Goal: Task Accomplishment & Management: Complete application form

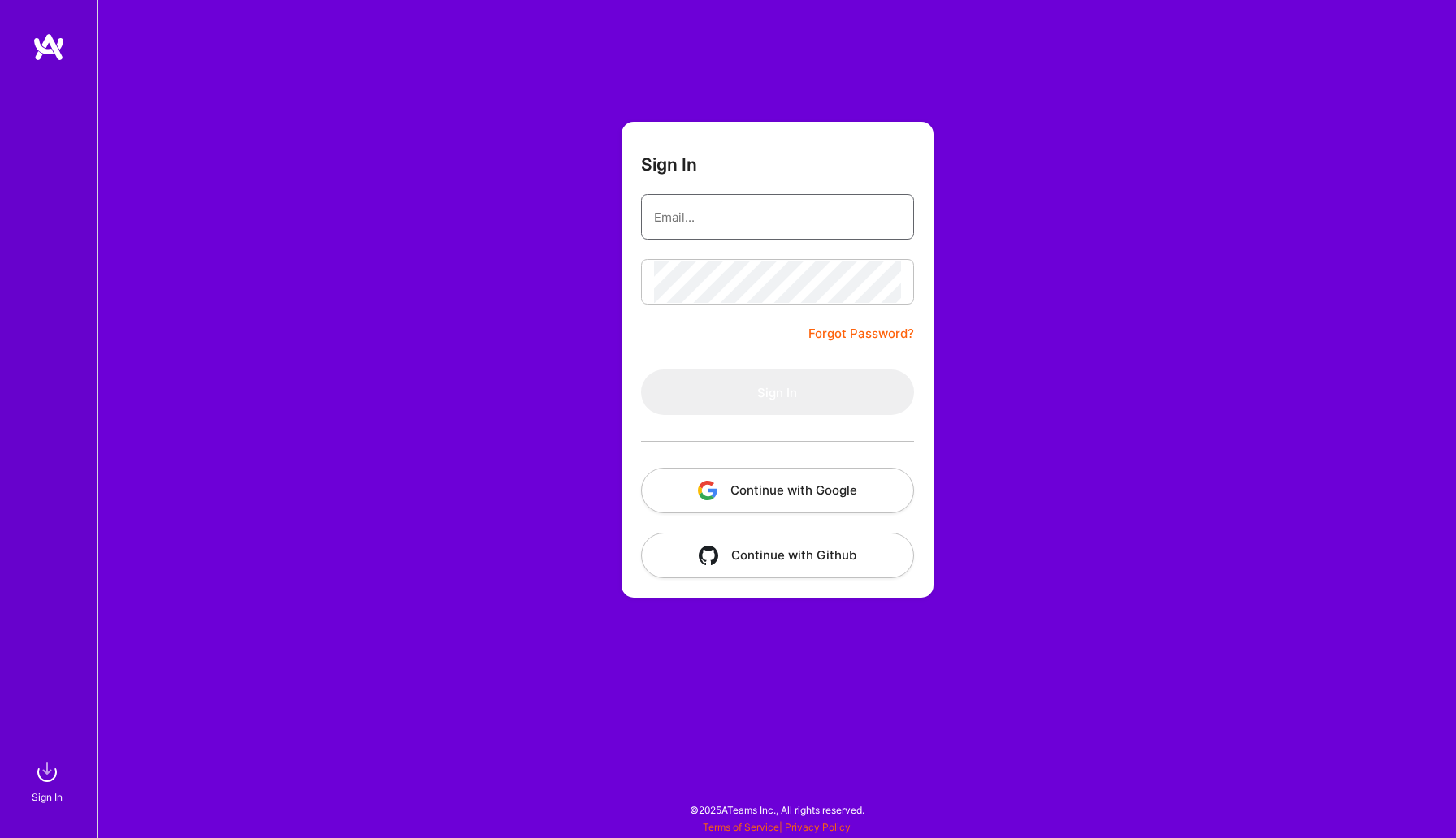
type input "[EMAIL_ADDRESS][DOMAIN_NAME]"
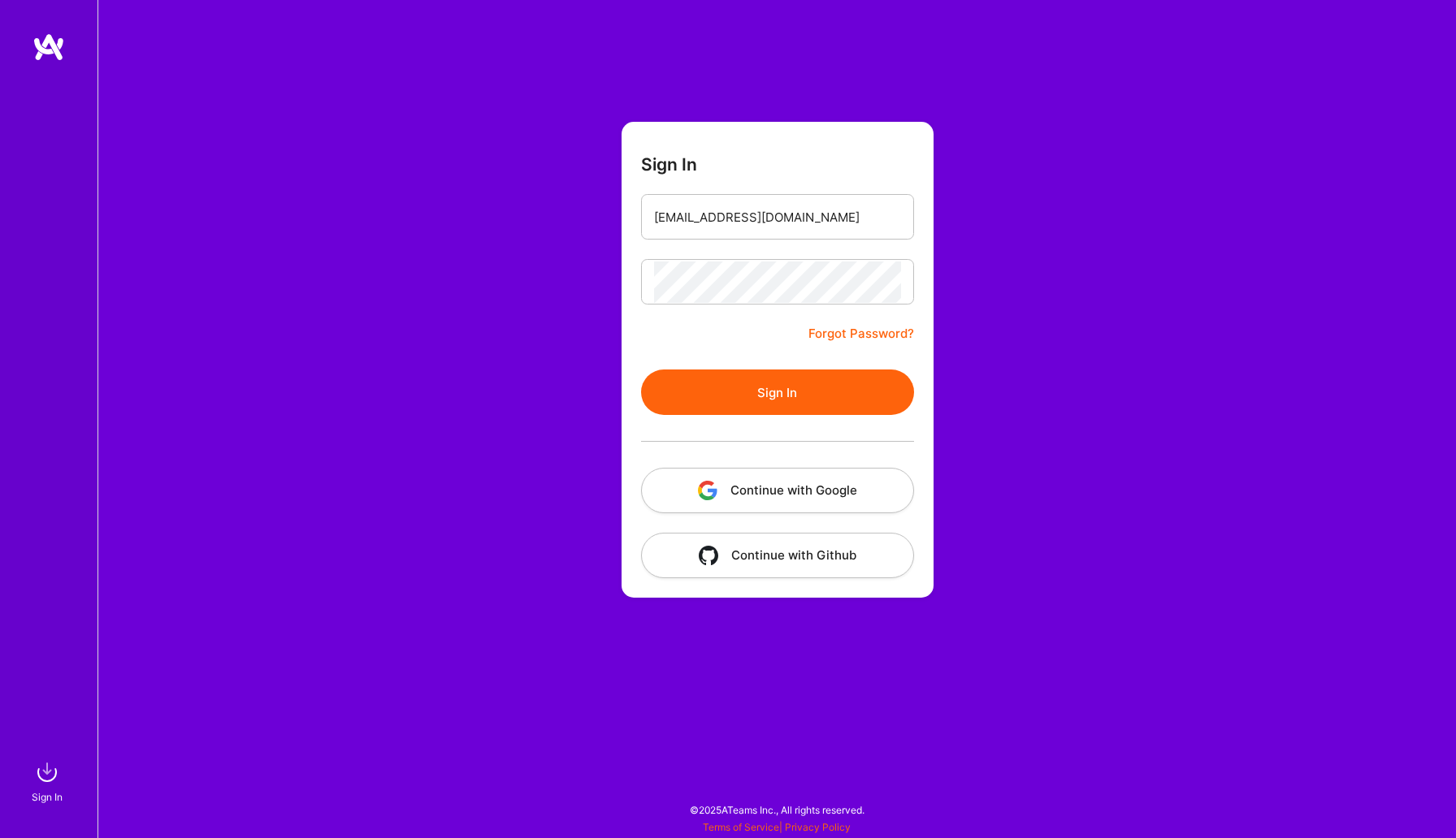
click at [695, 350] on form "Sign In [EMAIL_ADDRESS][DOMAIN_NAME] Forgot Password? Sign In Continue with Goo…" at bounding box center [777, 359] width 312 height 476
click at [716, 396] on button "Sign In" at bounding box center [777, 392] width 273 height 46
click at [691, 324] on form "Sign In [EMAIL_ADDRESS][DOMAIN_NAME] Forgot Password? Sign In Continue with Goo…" at bounding box center [777, 359] width 312 height 476
click at [747, 481] on button "Continue with Google" at bounding box center [777, 491] width 273 height 46
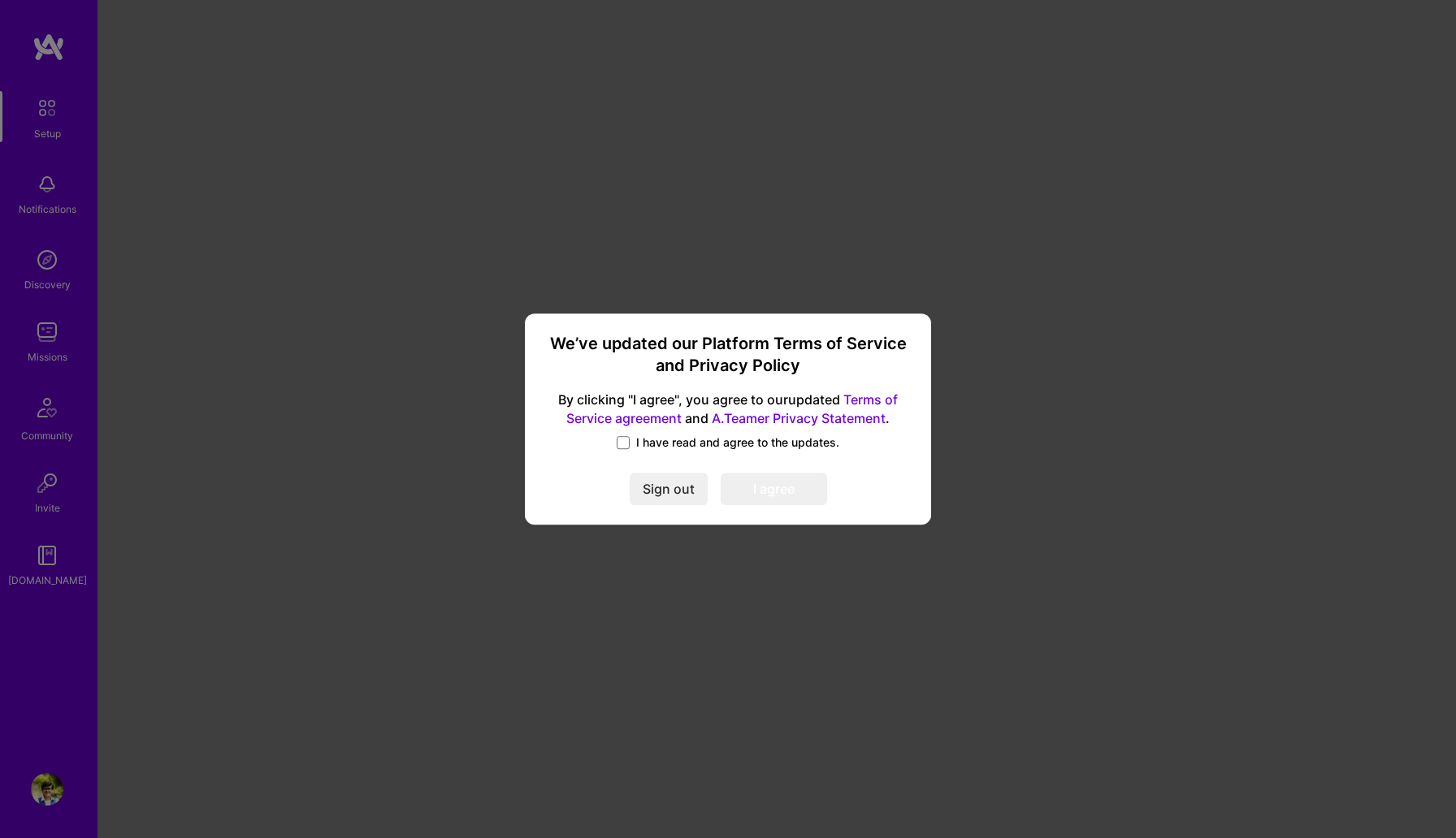
click at [663, 449] on span "I have read and agree to the updates." at bounding box center [738, 442] width 203 height 16
click at [0, 0] on input "I have read and agree to the updates." at bounding box center [0, 0] width 0 height 0
click at [788, 487] on button "I agree" at bounding box center [774, 489] width 106 height 33
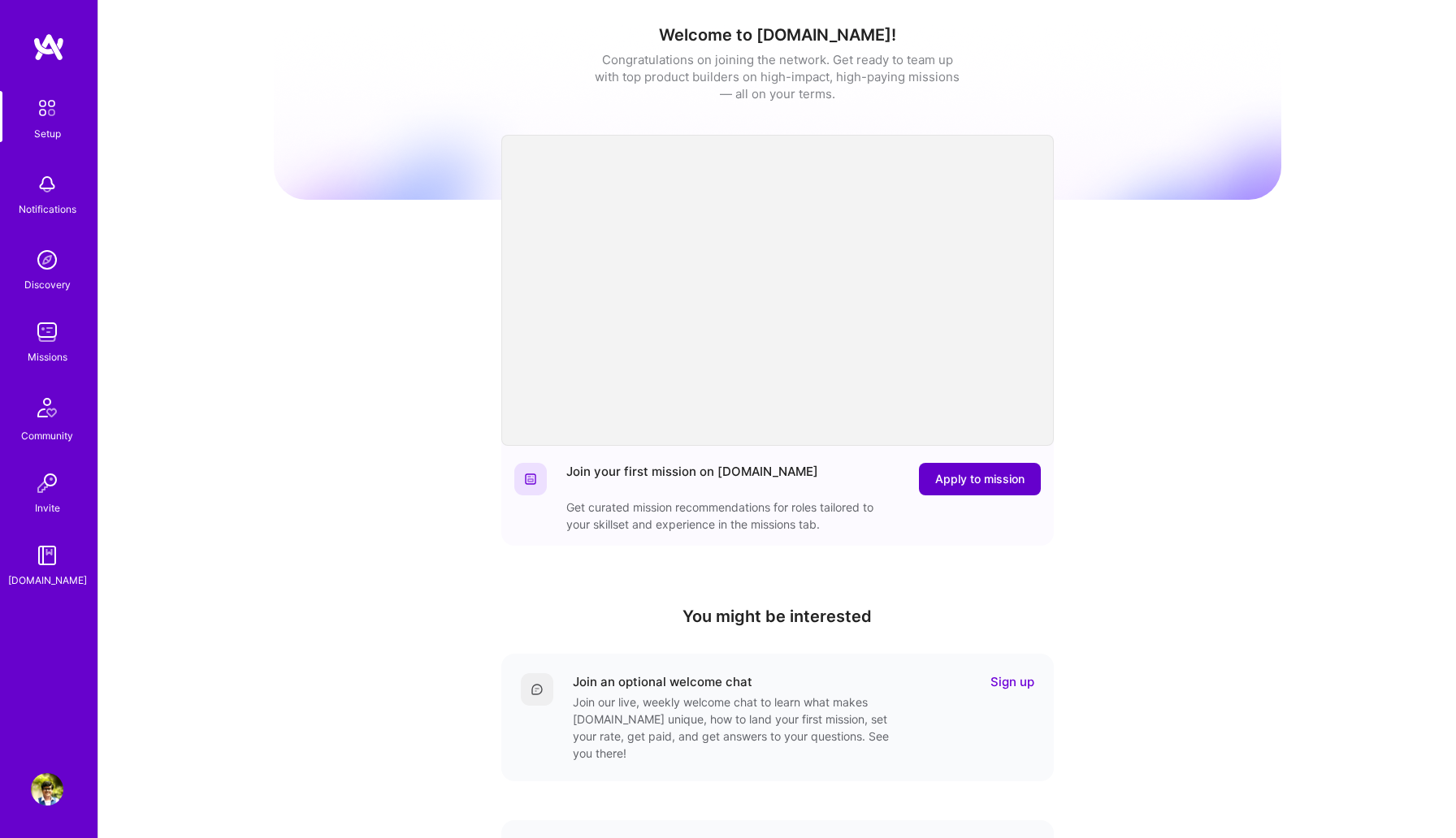
click at [982, 477] on span "Apply to mission" at bounding box center [980, 479] width 89 height 16
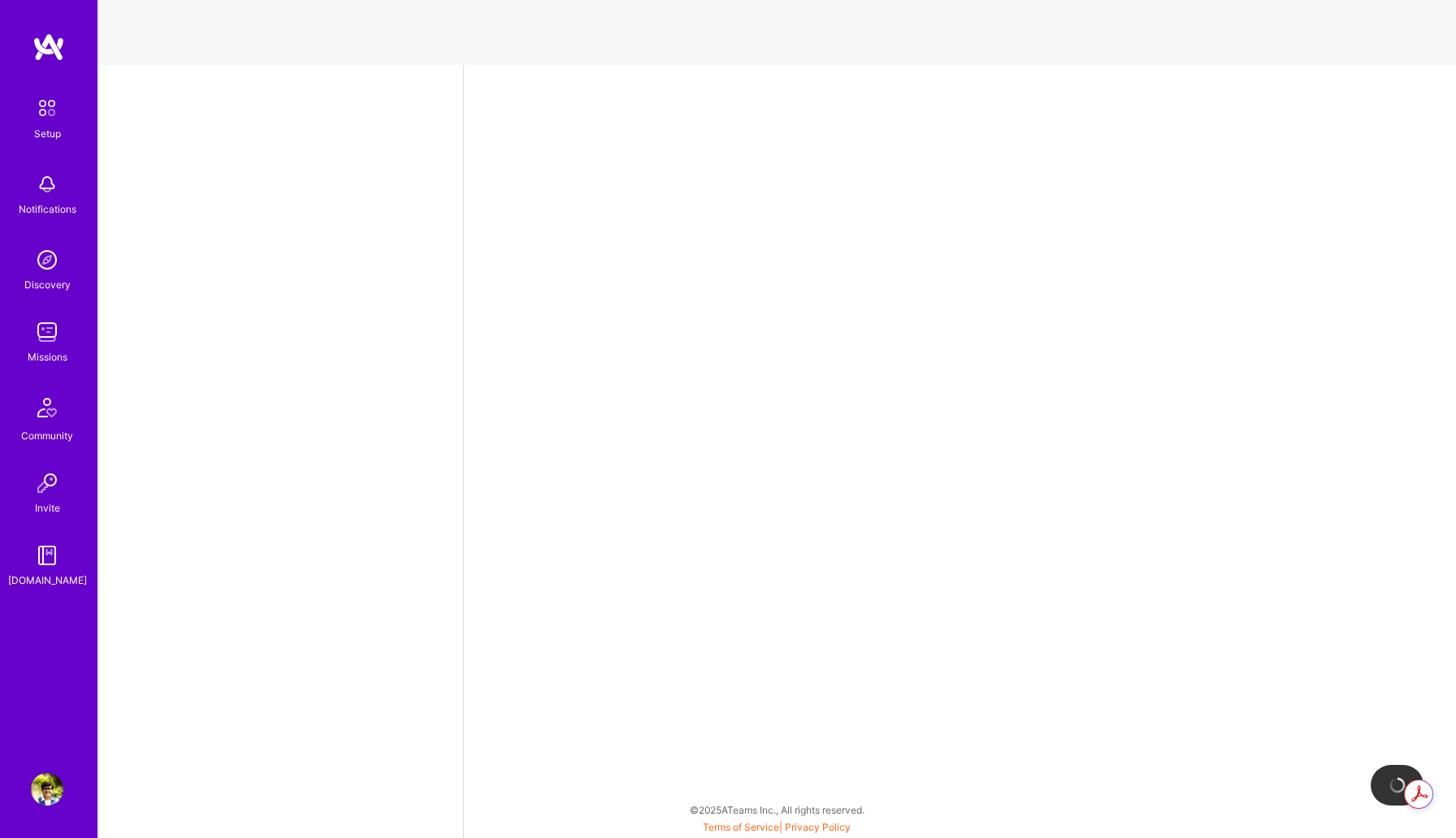
select select "IN"
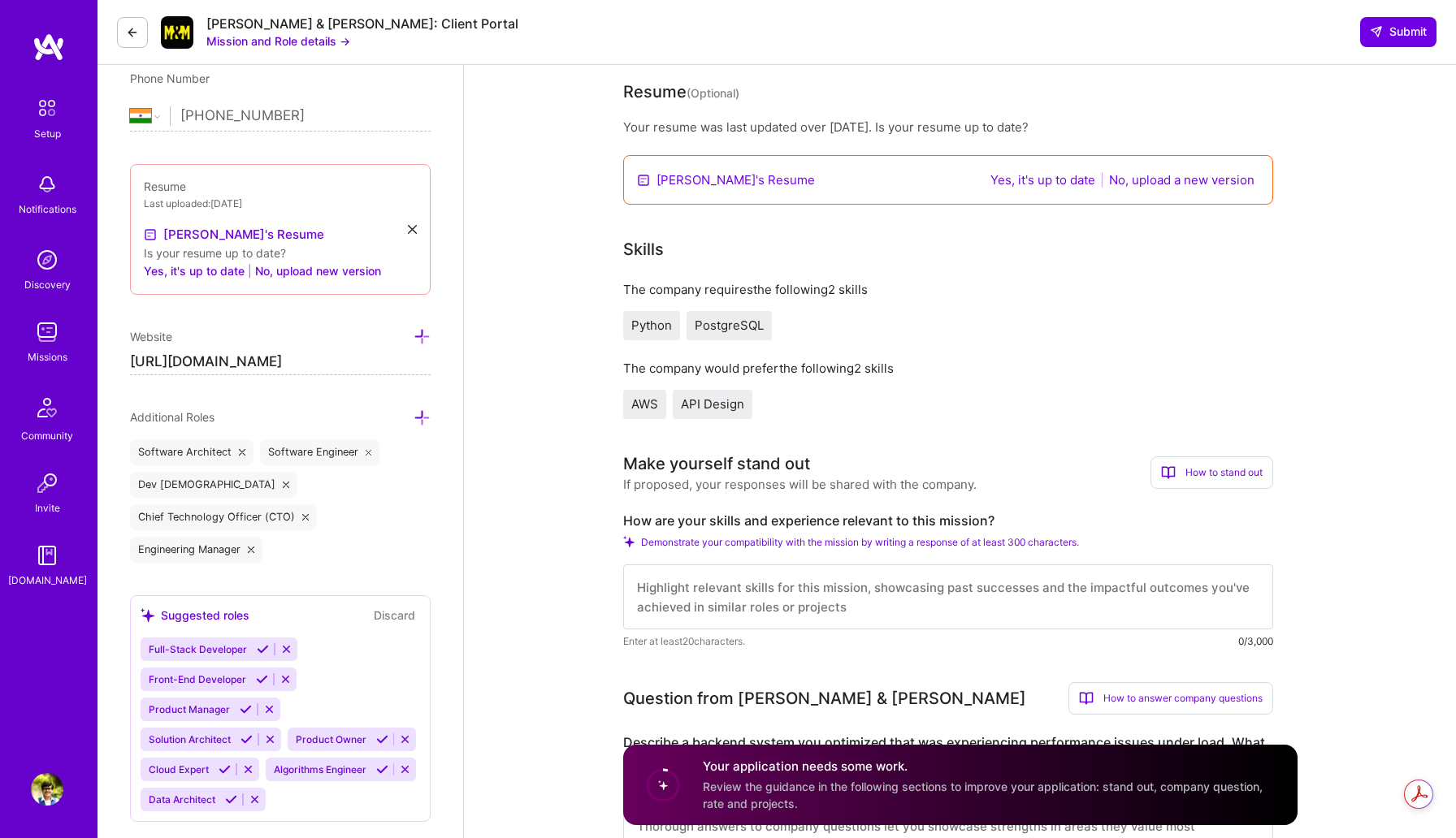
click at [975, 606] on textarea at bounding box center [948, 597] width 650 height 65
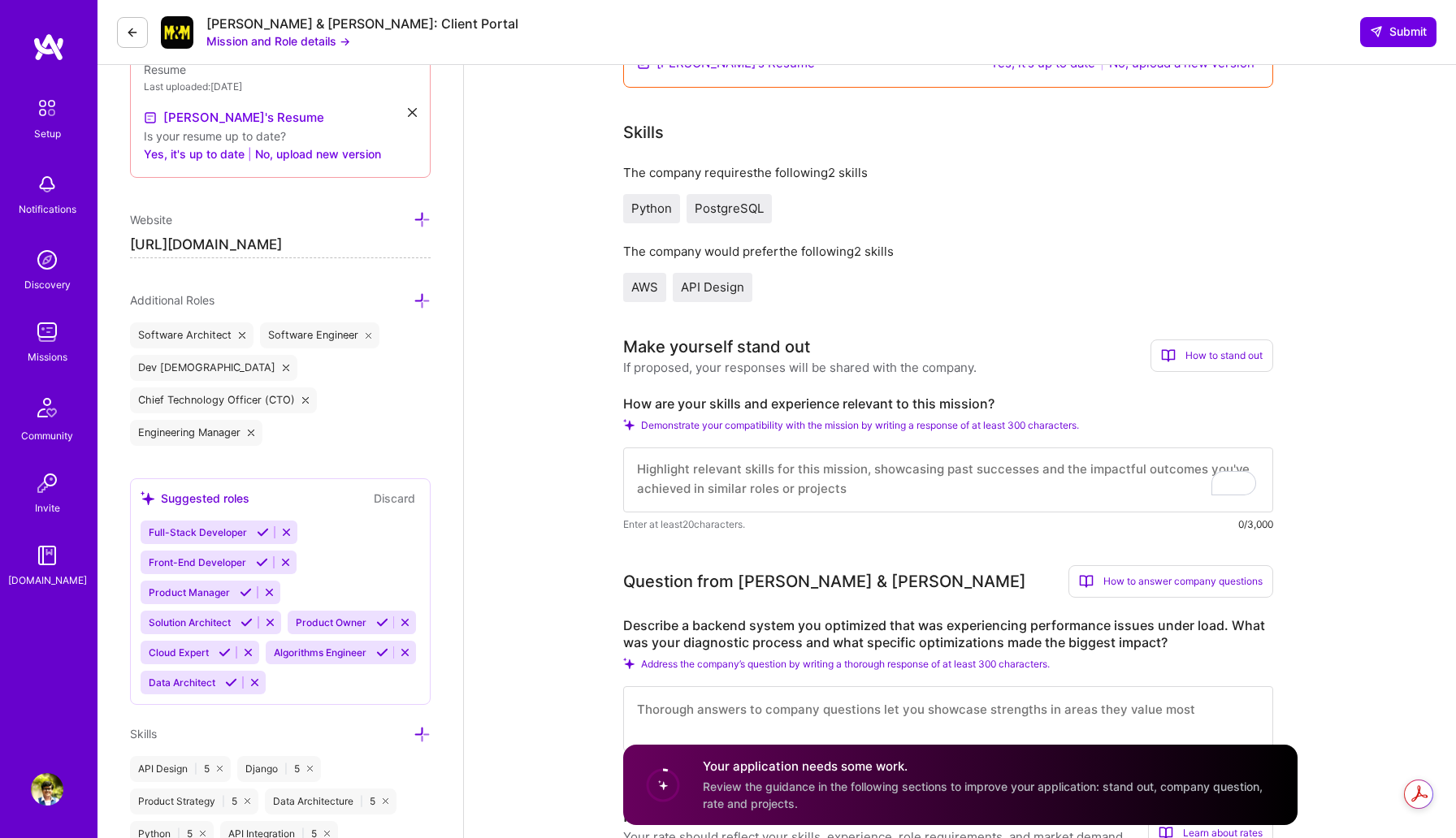
scroll to position [449, 0]
